Goal: Obtain resource: Download file/media

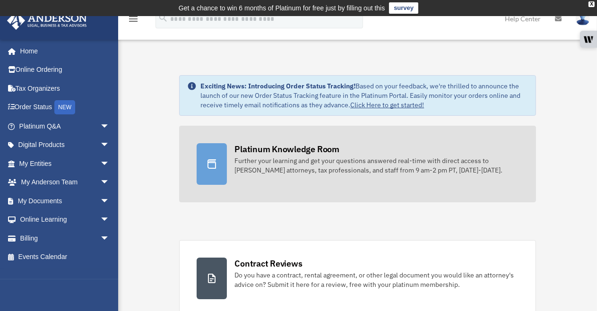
click at [273, 157] on div "Further your learning and get your questions answered real-time with direct acc…" at bounding box center [377, 165] width 284 height 19
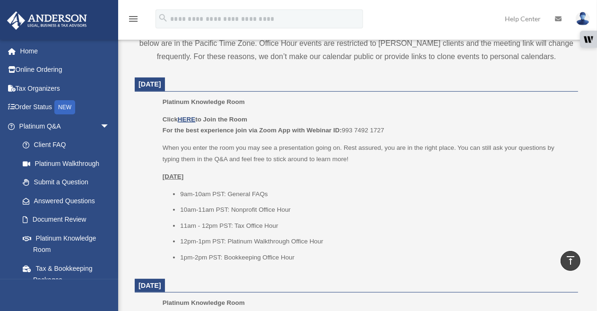
scroll to position [375, 0]
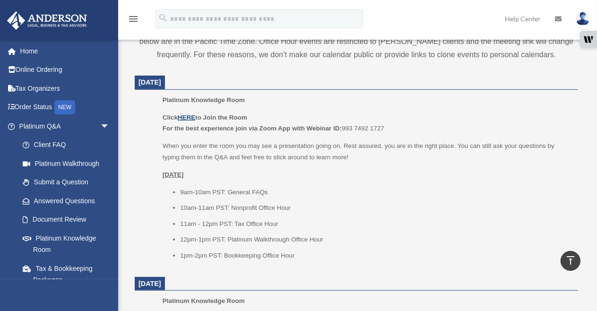
click at [187, 114] on u "HERE" at bounding box center [186, 117] width 17 height 7
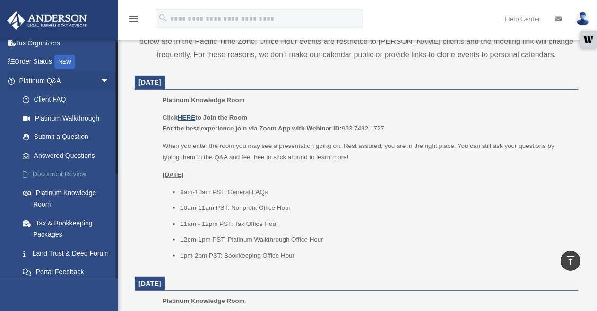
scroll to position [5, 0]
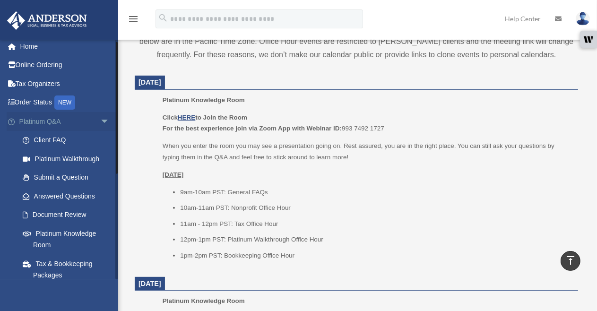
click at [100, 118] on span "arrow_drop_down" at bounding box center [109, 121] width 19 height 19
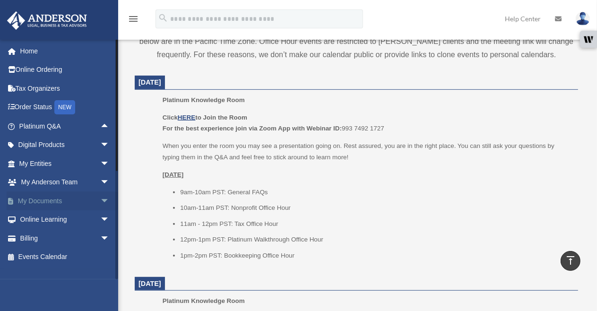
click at [51, 196] on link "My Documents arrow_drop_down" at bounding box center [65, 201] width 117 height 19
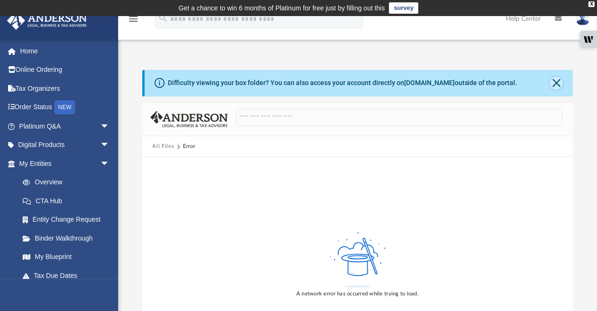
click at [555, 80] on button "Close" at bounding box center [556, 83] width 13 height 13
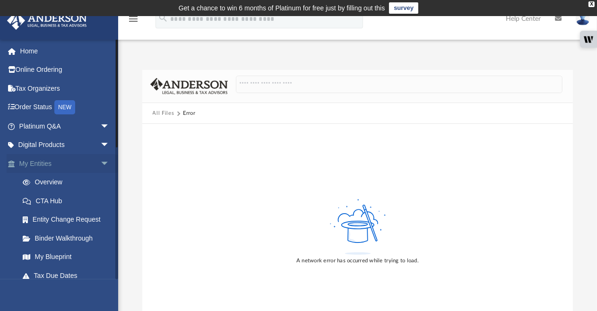
click at [100, 158] on span "arrow_drop_down" at bounding box center [109, 163] width 19 height 19
